Goal: Information Seeking & Learning: Learn about a topic

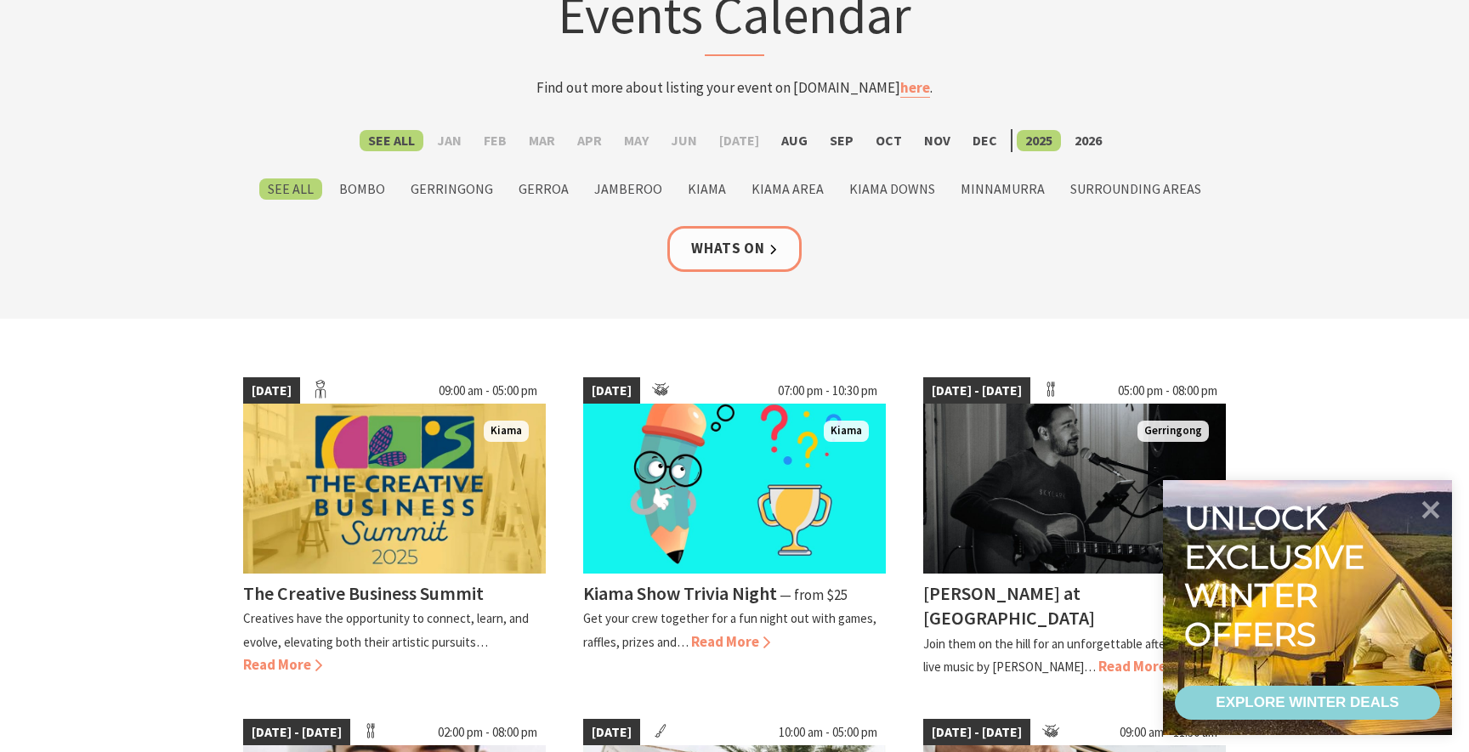
scroll to position [155, 0]
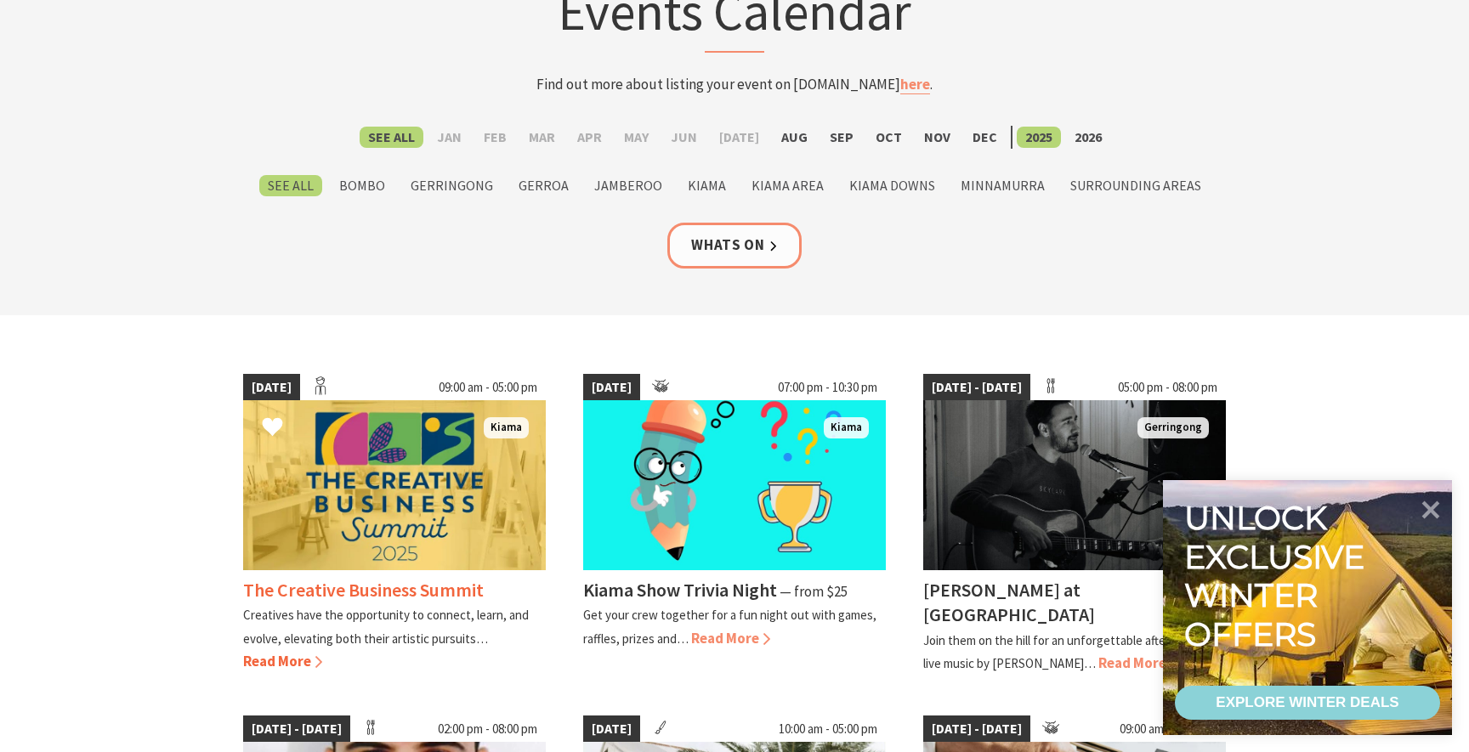
click at [289, 663] on span "Read More" at bounding box center [282, 661] width 79 height 19
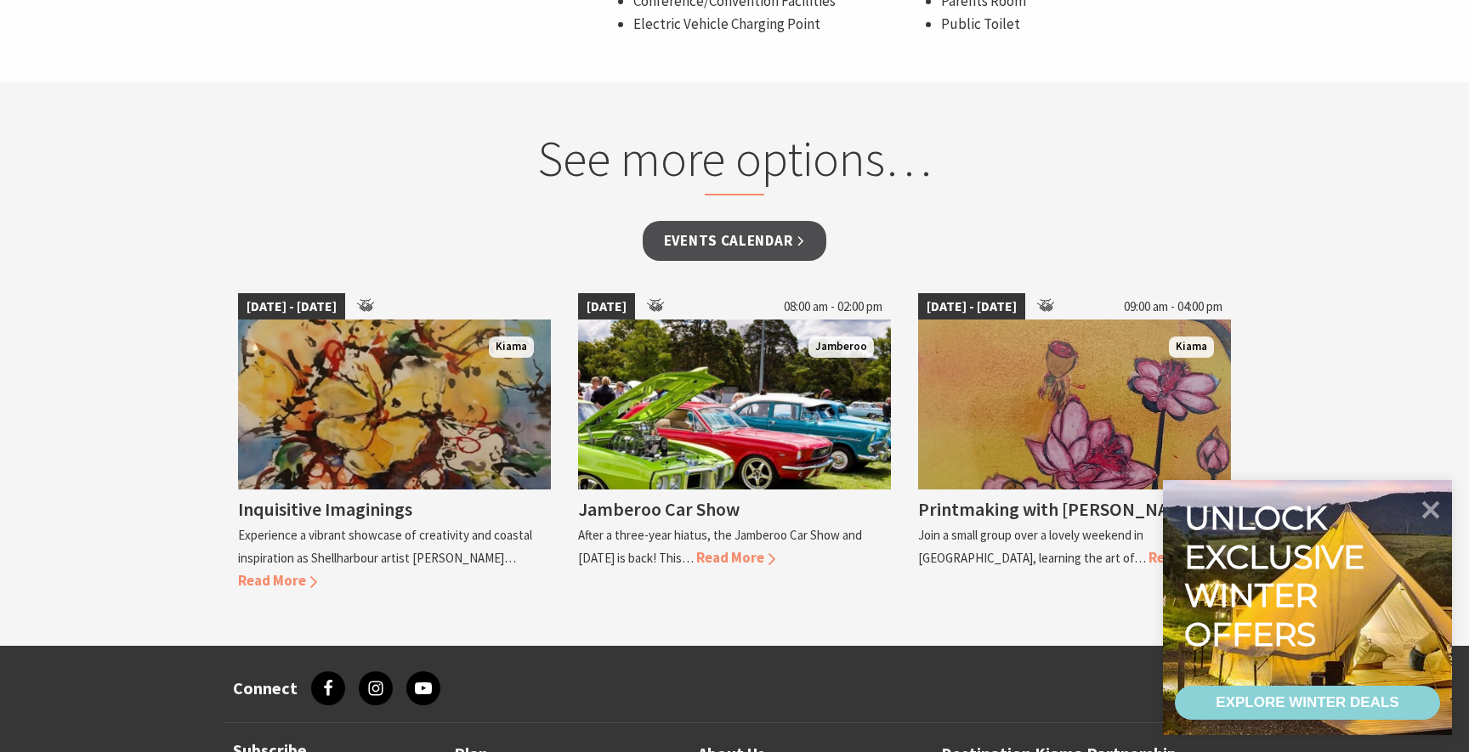
scroll to position [1624, 0]
